Goal: Task Accomplishment & Management: Complete application form

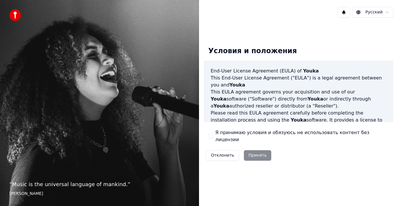
click at [213, 136] on button "Я принимаю условия и обязуюсь не использовать контент без лицензии" at bounding box center [210, 136] width 5 height 5
click at [262, 153] on button "Принять" at bounding box center [258, 155] width 28 height 10
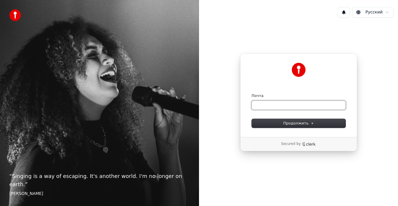
click at [279, 102] on input "Почта" at bounding box center [299, 105] width 94 height 9
type input "*"
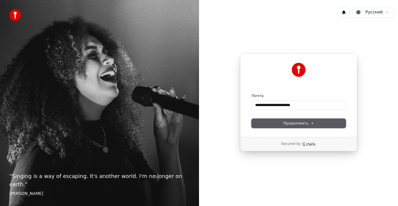
click at [295, 120] on button "Продолжить" at bounding box center [299, 123] width 94 height 9
type input "**********"
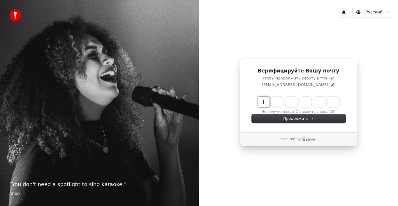
click at [266, 101] on input "Enter verification code" at bounding box center [304, 102] width 93 height 10
type input "******"
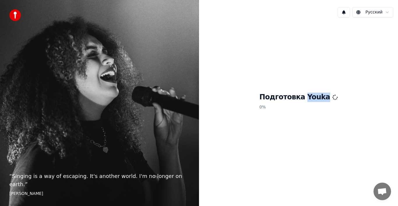
drag, startPoint x: 306, startPoint y: 67, endPoint x: 230, endPoint y: 143, distance: 108.0
click at [230, 143] on div "Подготовка Youka 0 %" at bounding box center [298, 102] width 199 height 160
click at [231, 142] on div "Подготовка Youka 0 %" at bounding box center [298, 102] width 199 height 160
click at [254, 134] on div "Подготовка Youka 0 %" at bounding box center [298, 102] width 199 height 160
click at [279, 108] on p "0 %" at bounding box center [299, 107] width 78 height 10
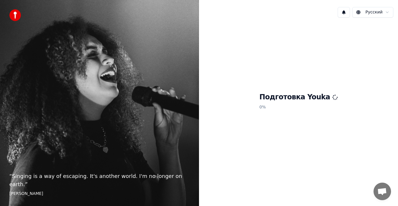
click at [283, 100] on h1 "Подготовка Youka" at bounding box center [299, 96] width 78 height 9
